Goal: Contribute content: Add original content to the website for others to see

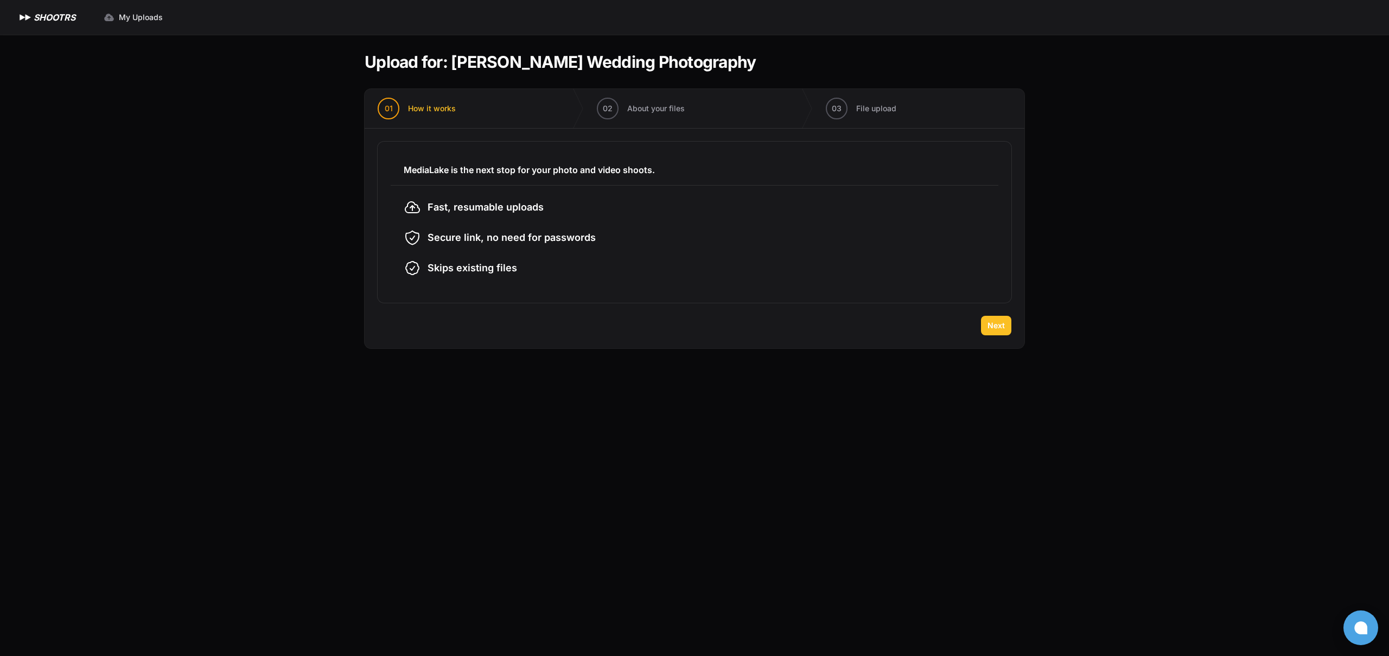
click at [1001, 323] on span "Next" at bounding box center [995, 325] width 17 height 11
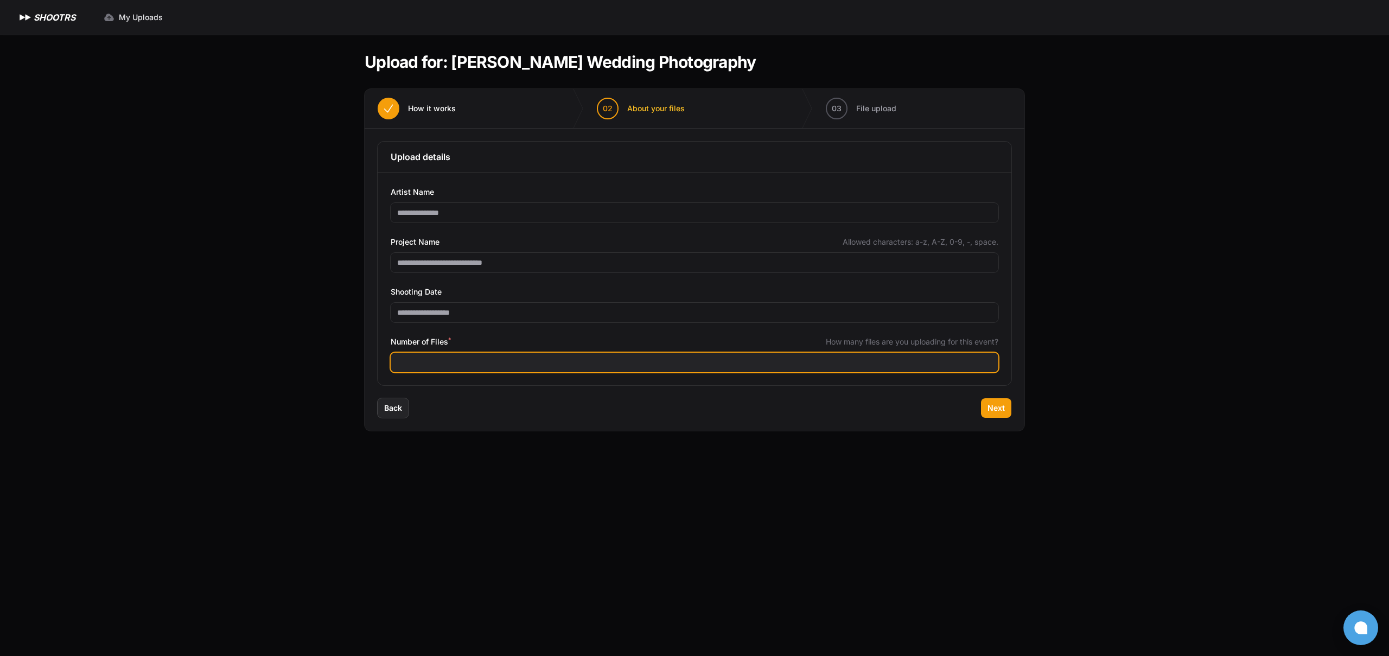
click at [421, 366] on input "Number of Files *" at bounding box center [695, 363] width 608 height 20
type input "****"
click at [1000, 407] on span "Next" at bounding box center [995, 407] width 17 height 11
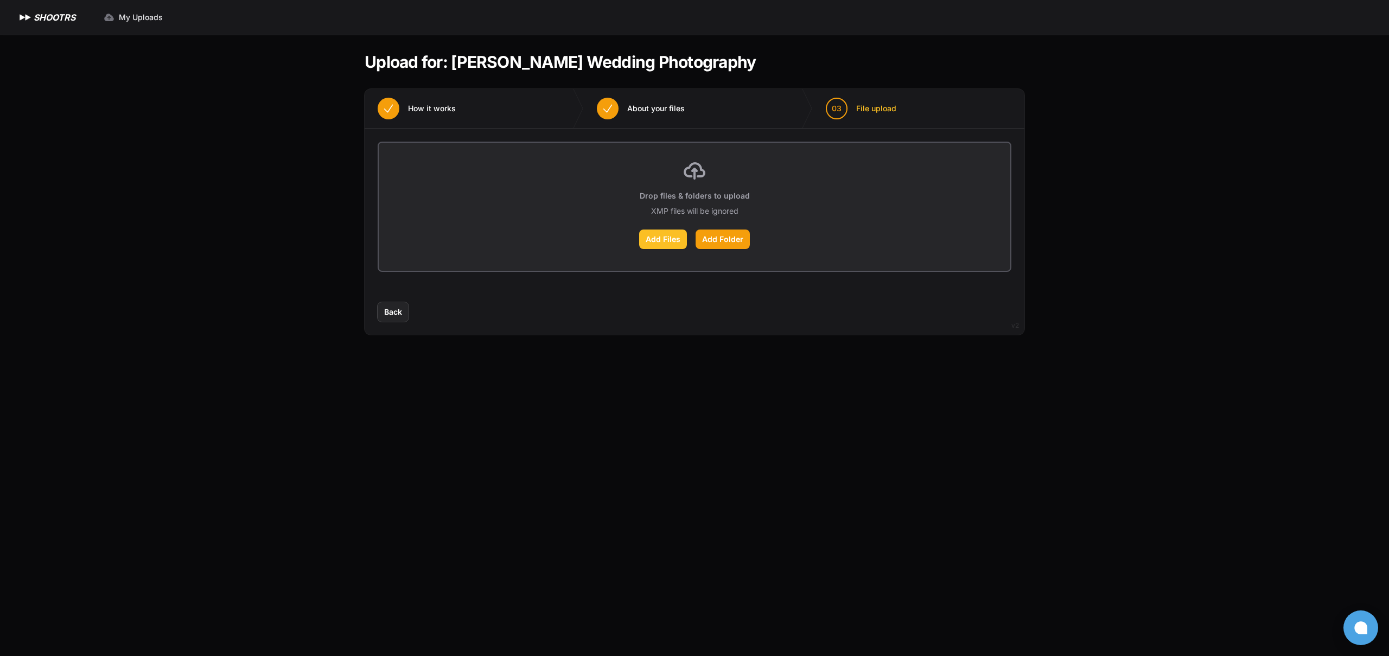
click at [664, 238] on label "Add Files" at bounding box center [663, 239] width 48 height 20
click at [0, 0] on input "Add Files" at bounding box center [0, 0] width 0 height 0
